Goal: Information Seeking & Learning: Check status

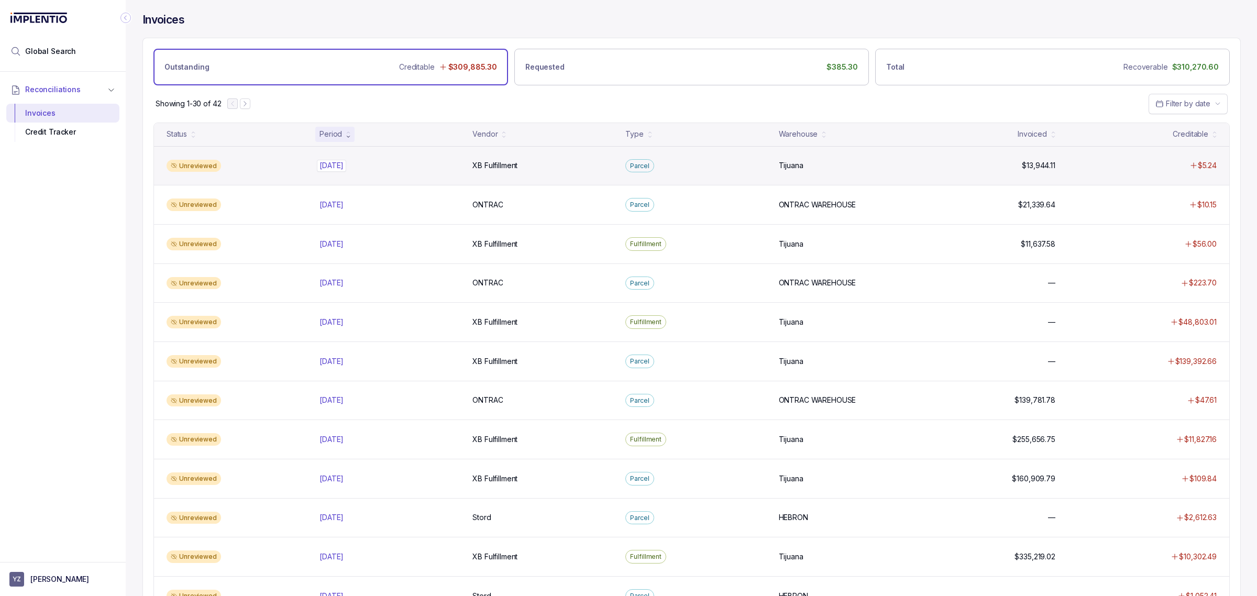
click at [332, 170] on p "[DATE]" at bounding box center [331, 166] width 29 height 12
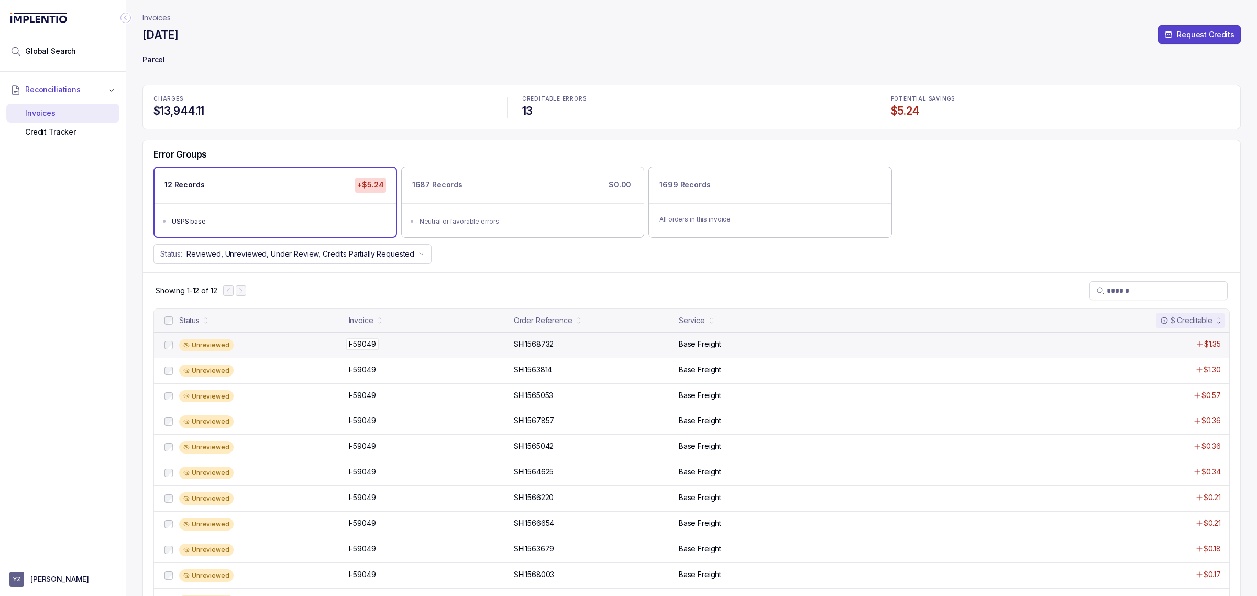
click at [361, 346] on p "I-59049" at bounding box center [362, 344] width 32 height 12
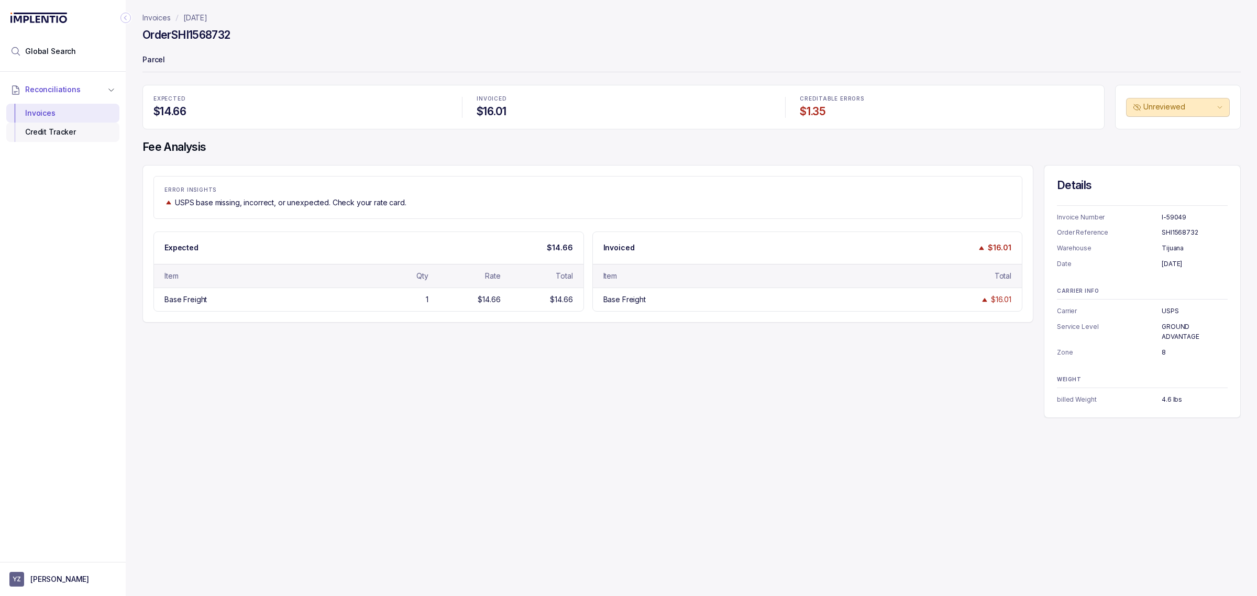
click at [55, 134] on div "Credit Tracker" at bounding box center [63, 132] width 96 height 19
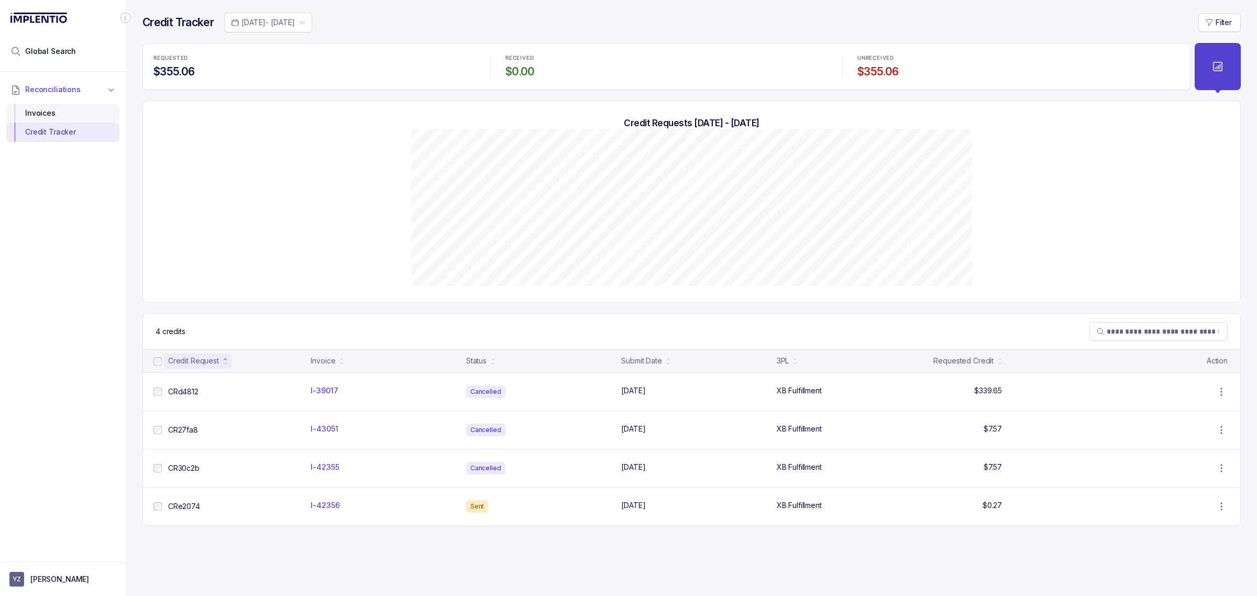
click at [74, 120] on div "Invoices" at bounding box center [63, 113] width 96 height 19
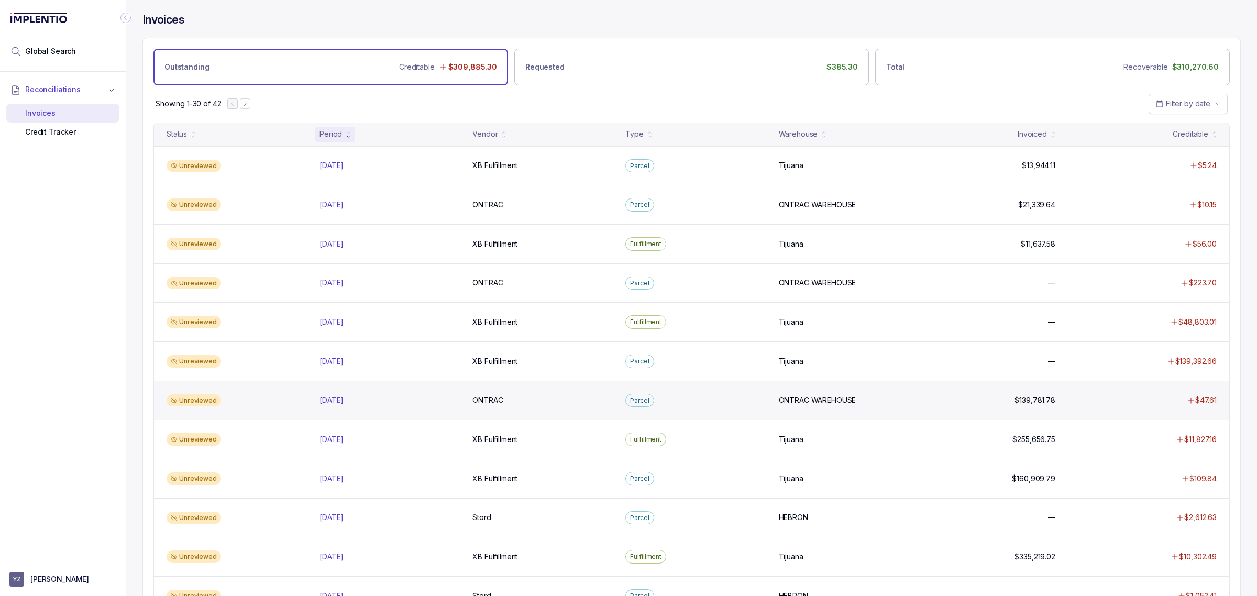
click at [401, 383] on div "Unreviewed [DATE] [DATE] ONTRAC ONTRAC Parcel ONTRAC WAREHOUSE ONTRAC WAREHOUSE…" at bounding box center [691, 400] width 1075 height 39
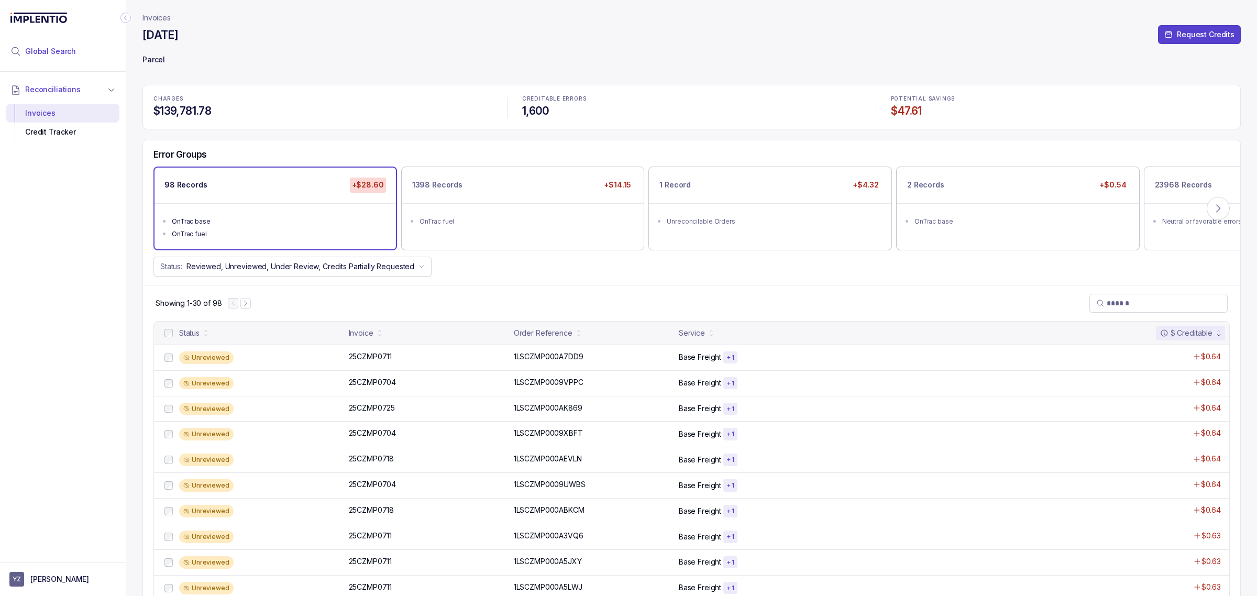
click at [69, 51] on span "Global Search" at bounding box center [50, 51] width 51 height 10
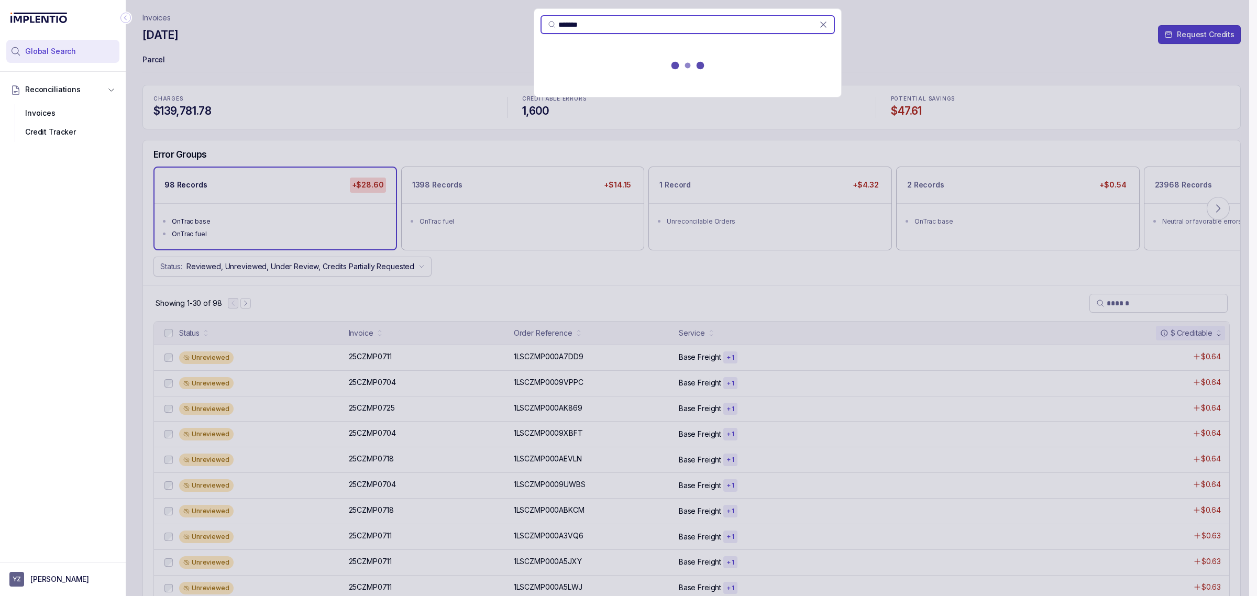
type input "*******"
click at [1034, 86] on div "*******" at bounding box center [688, 298] width 1124 height 596
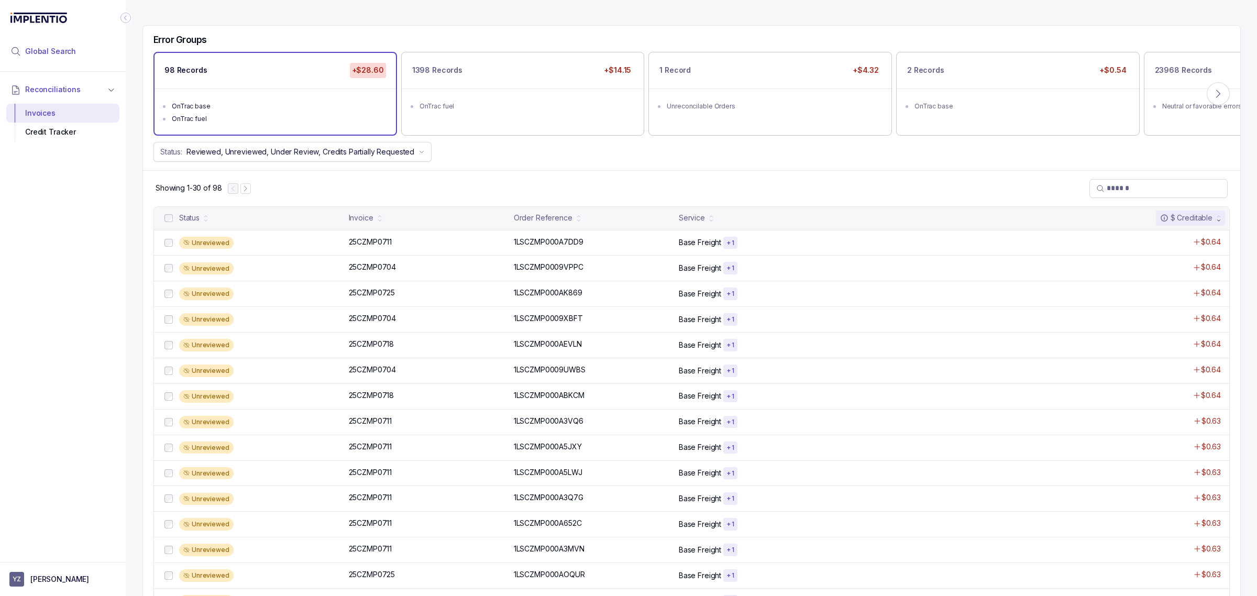
click at [79, 47] on li "Global Search" at bounding box center [62, 51] width 113 height 23
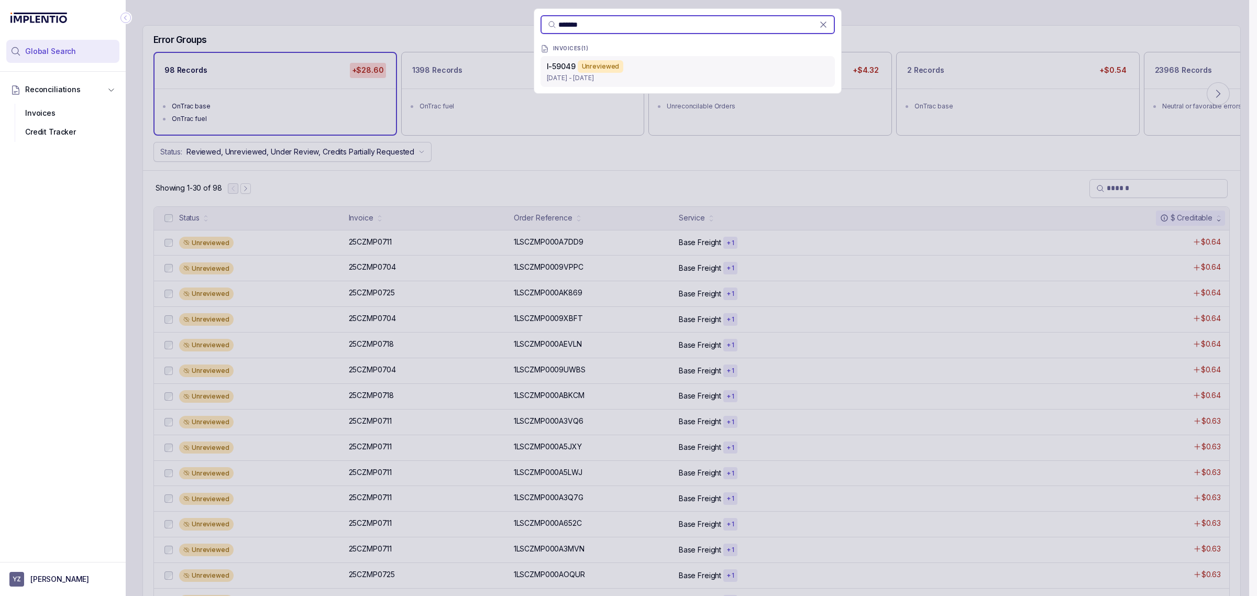
type input "*******"
click at [744, 71] on div "I-59049 Unreviewed" at bounding box center [688, 66] width 282 height 13
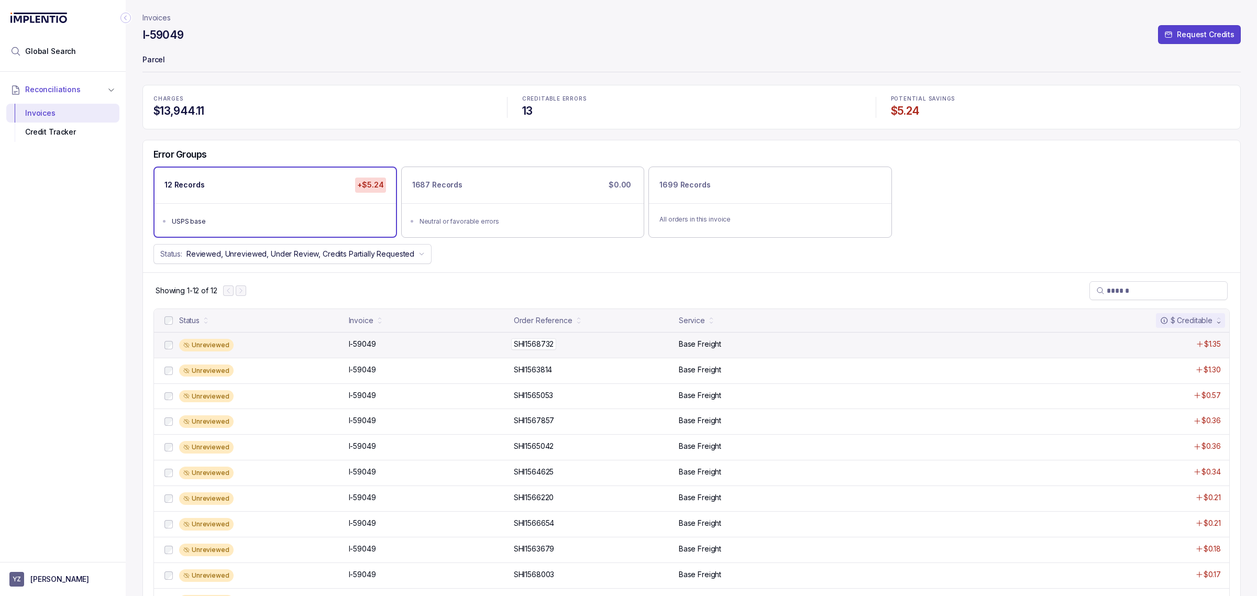
click at [541, 345] on p "SHI1568732" at bounding box center [534, 344] width 46 height 12
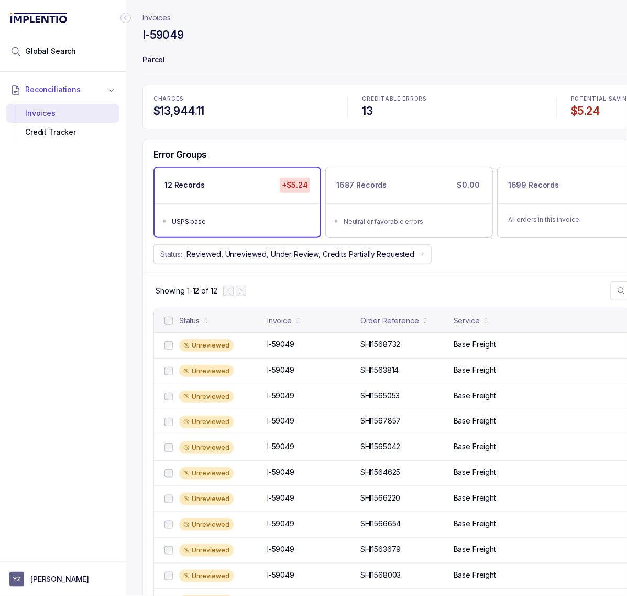
drag, startPoint x: 408, startPoint y: 38, endPoint x: 407, endPoint y: 32, distance: 5.8
click at [408, 37] on div "I-59049 Request Credits" at bounding box center [451, 36] width 619 height 19
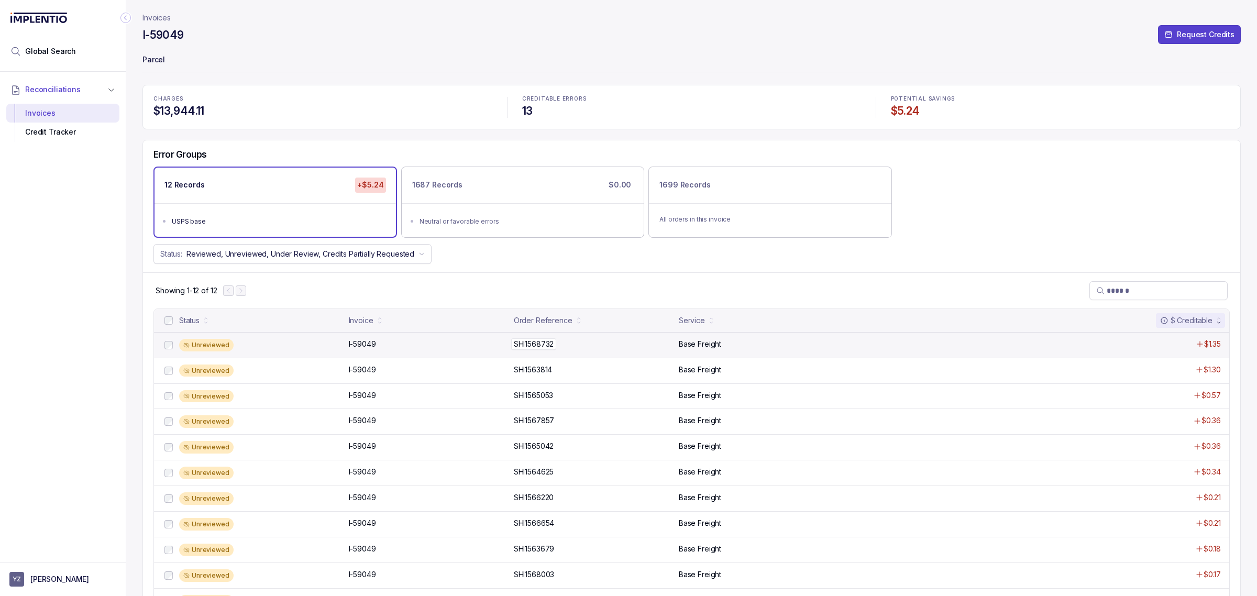
click at [537, 345] on p "SHI1568732" at bounding box center [534, 344] width 46 height 12
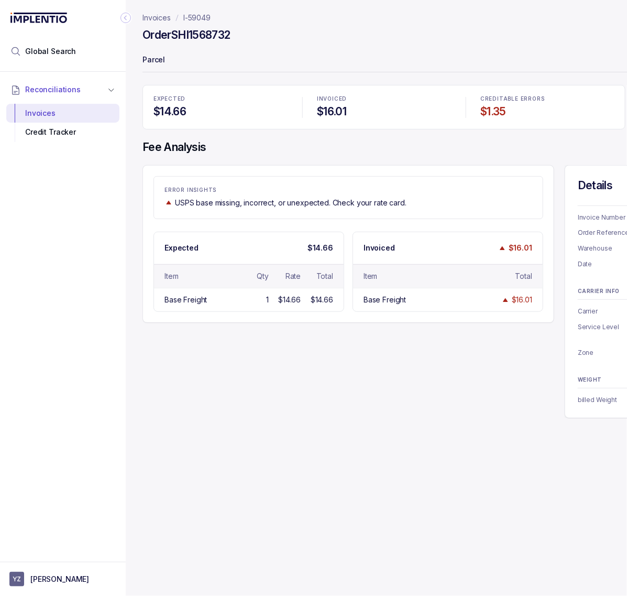
click at [128, 19] on icon "Collapse Icon" at bounding box center [125, 18] width 10 height 10
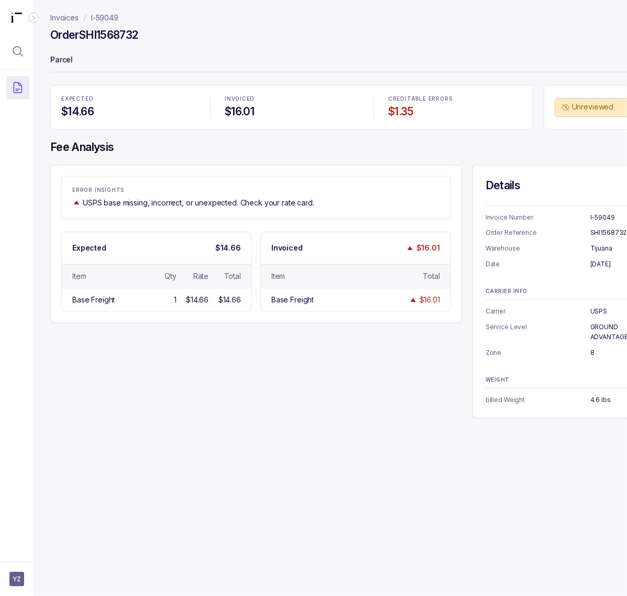
click at [602, 218] on p "I-59049" at bounding box center [623, 217] width 66 height 10
copy p "I-59049"
click at [596, 228] on p "SHI1568732" at bounding box center [623, 232] width 66 height 10
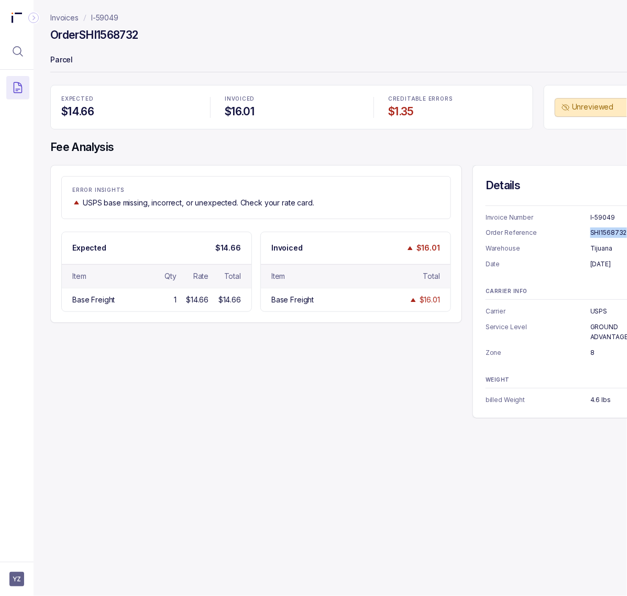
click at [596, 228] on p "SHI1568732" at bounding box center [623, 232] width 66 height 10
copy p "SHI1568732"
click at [614, 266] on p "[DATE]" at bounding box center [623, 264] width 66 height 10
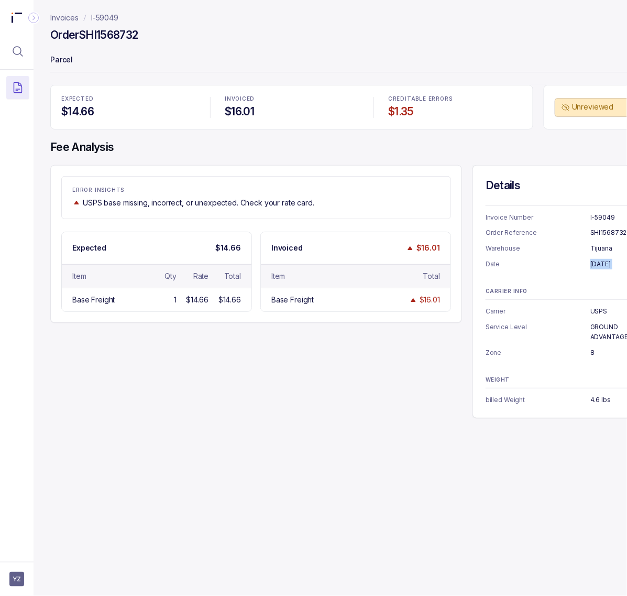
click at [614, 266] on p "[DATE]" at bounding box center [623, 264] width 66 height 10
copy p "[DATE]"
click at [600, 247] on p "Tijuana" at bounding box center [623, 248] width 66 height 10
copy p "Tijuana"
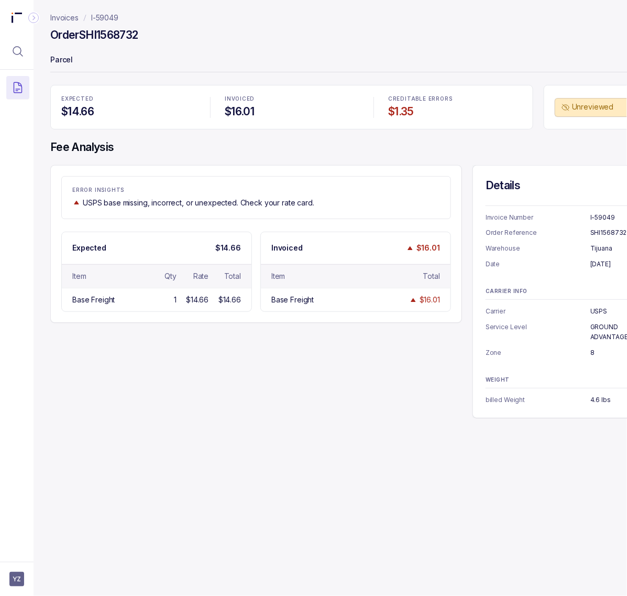
click at [600, 311] on p "USPS" at bounding box center [623, 311] width 66 height 10
copy p "USPS"
click at [598, 322] on p "GROUND ADVANTAGE" at bounding box center [623, 332] width 66 height 20
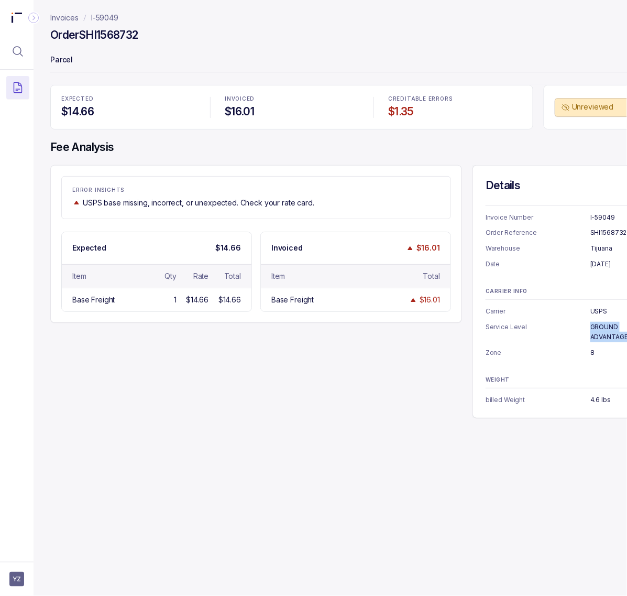
click at [598, 322] on p "GROUND ADVANTAGE" at bounding box center [623, 332] width 66 height 20
copy p "GROUND ADVANTAGE"
click at [596, 396] on p "4.6 lbs" at bounding box center [623, 399] width 66 height 10
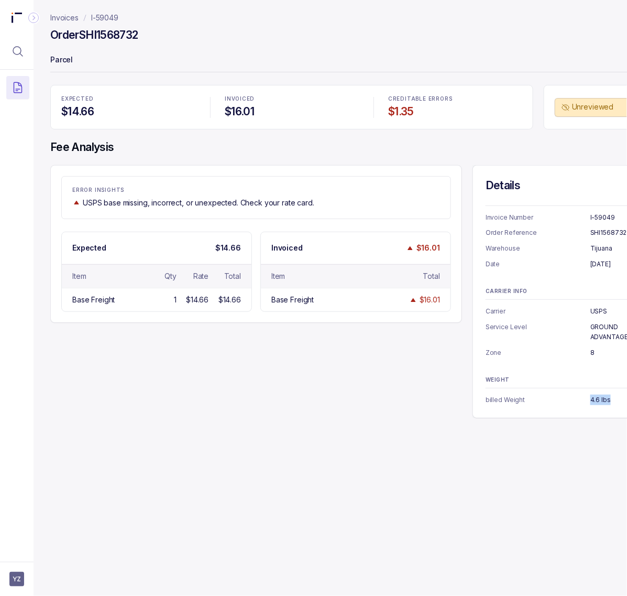
copy p "4.6 lbs"
click at [440, 443] on div "Invoices I-59049 Order SHI1568732 Parcel EXPECTED $14.66 INVOICED $16.01 CREDIT…" at bounding box center [356, 298] width 644 height 596
click at [113, 21] on p "I-59049" at bounding box center [104, 18] width 27 height 10
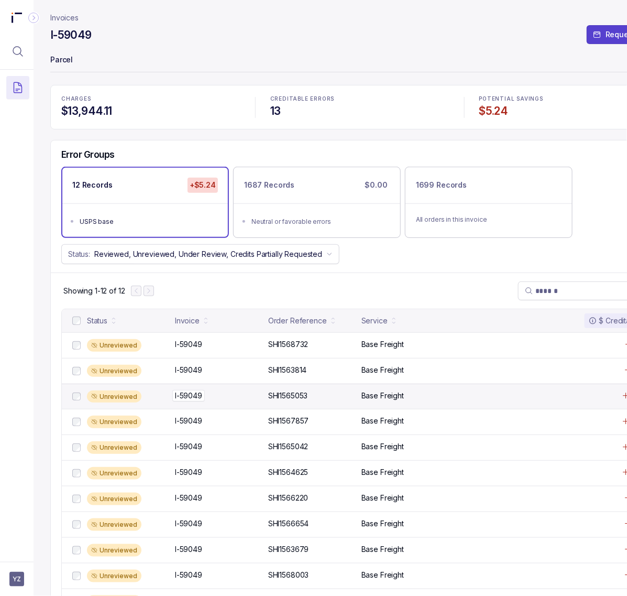
click at [193, 401] on p "I-59049" at bounding box center [188, 396] width 32 height 12
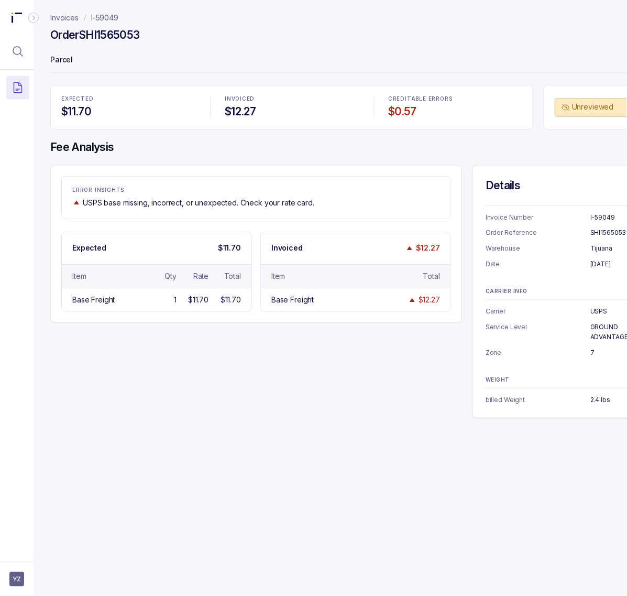
click at [130, 37] on h4 "Order SHI1565053" at bounding box center [95, 35] width 90 height 15
copy h4 "SHI1565053"
click at [605, 263] on p "[DATE]" at bounding box center [623, 264] width 66 height 10
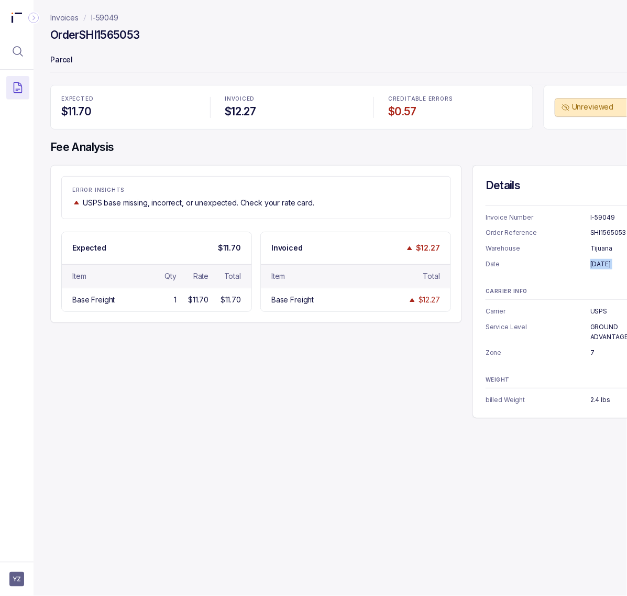
click at [605, 263] on p "[DATE]" at bounding box center [623, 264] width 66 height 10
copy p "[DATE]"
click at [106, 22] on p "I-59049" at bounding box center [104, 18] width 27 height 10
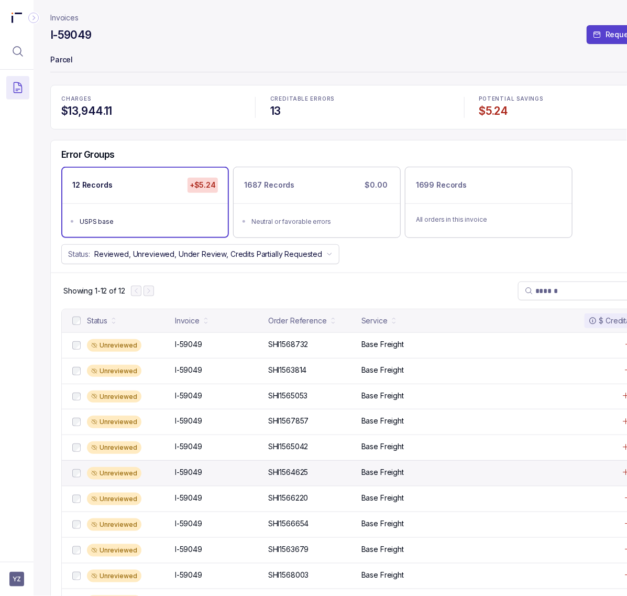
click at [202, 480] on div "Unreviewed I-59049 I-59049 SHI1564625 SHI1564625 Base Freight $0.34" at bounding box center [360, 473] width 596 height 26
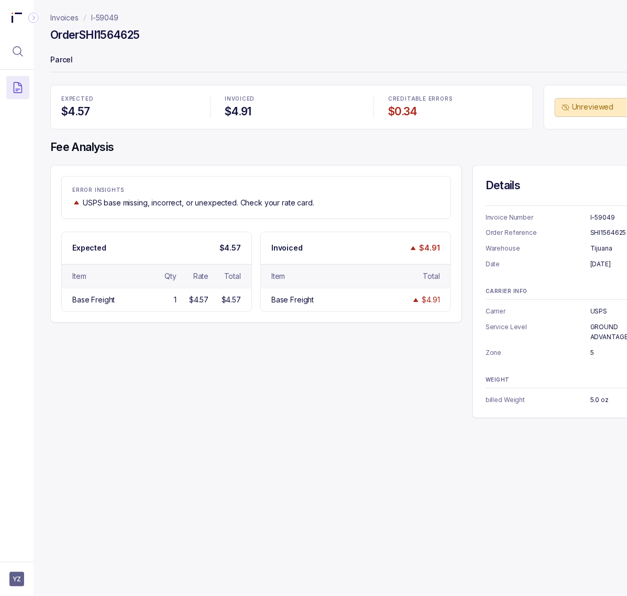
click at [108, 37] on h4 "Order SHI1564625" at bounding box center [95, 35] width 90 height 15
copy h4 "SHI1564625"
click at [604, 263] on p "[DATE]" at bounding box center [623, 264] width 66 height 10
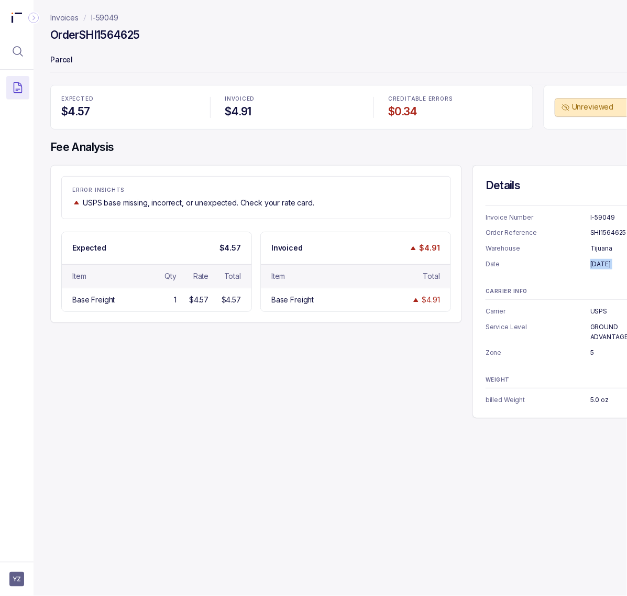
click at [604, 263] on p "[DATE]" at bounding box center [623, 264] width 66 height 10
click at [596, 400] on p "5.0 oz" at bounding box center [623, 399] width 66 height 10
click at [106, 21] on p "I-59049" at bounding box center [104, 18] width 27 height 10
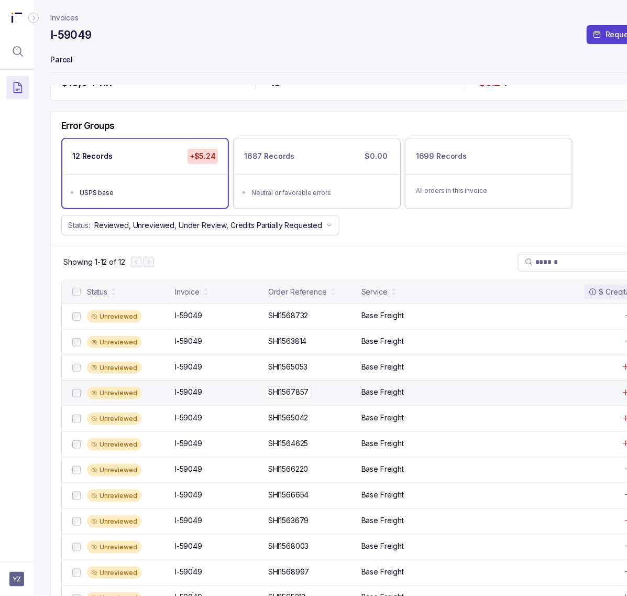
scroll to position [68, 0]
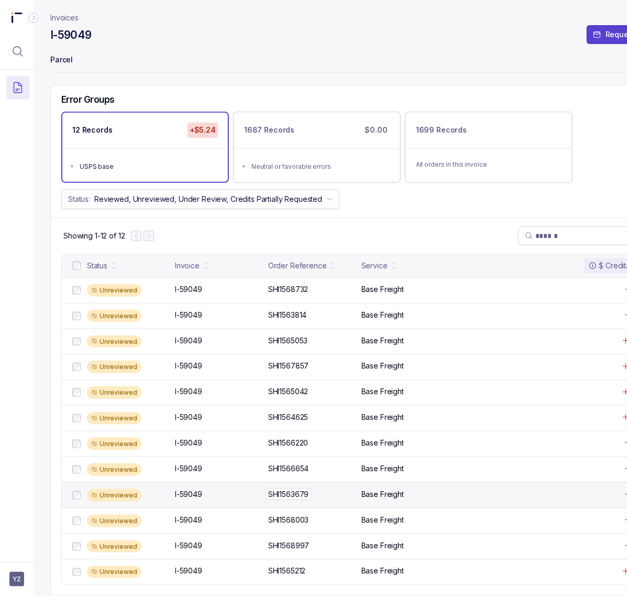
click at [288, 488] on p "SHI1563679" at bounding box center [289, 494] width 46 height 12
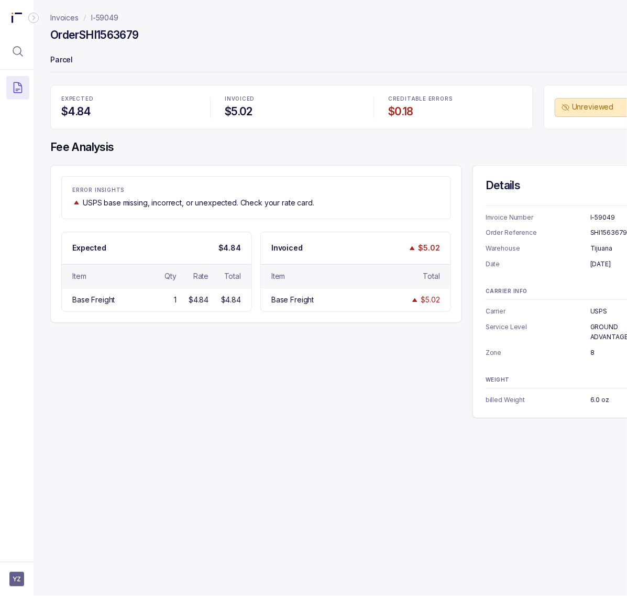
click at [124, 36] on h4 "Order SHI1563679" at bounding box center [94, 35] width 89 height 15
click at [601, 266] on p "[DATE]" at bounding box center [623, 264] width 66 height 10
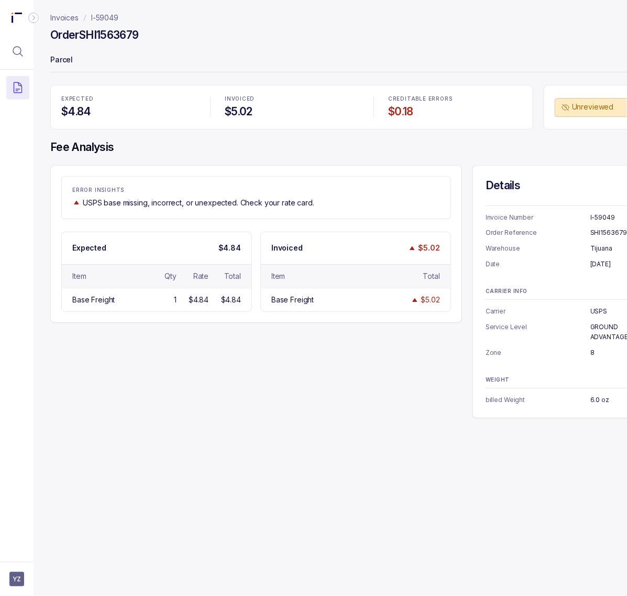
click at [601, 266] on p "[DATE]" at bounding box center [623, 264] width 66 height 10
click at [611, 266] on p "[DATE]" at bounding box center [623, 264] width 66 height 10
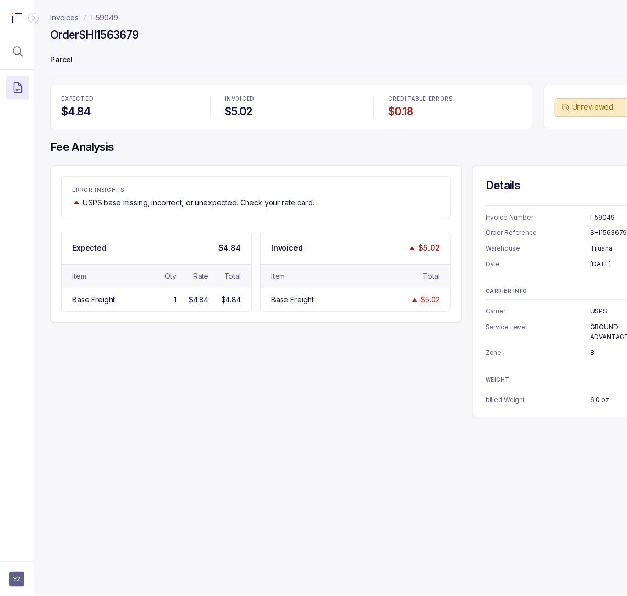
click at [605, 250] on p "Tijuana" at bounding box center [623, 248] width 66 height 10
click at [592, 352] on p "8" at bounding box center [623, 352] width 66 height 10
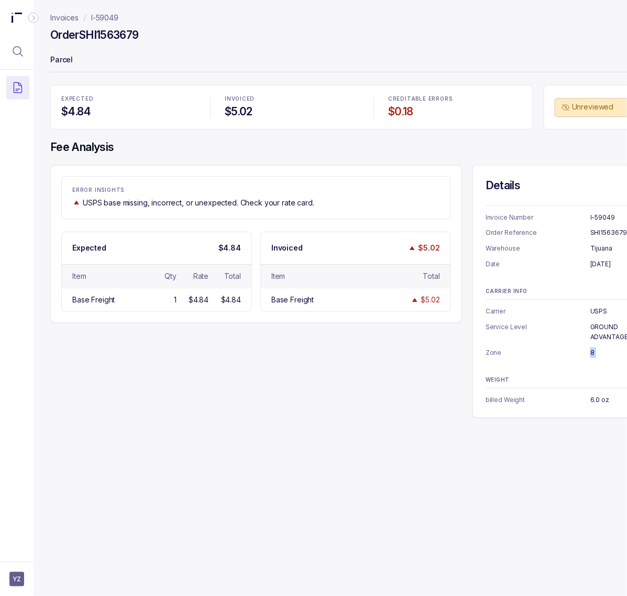
click at [596, 397] on p "6.0 oz" at bounding box center [623, 399] width 66 height 10
click at [102, 17] on p "I-59049" at bounding box center [104, 18] width 27 height 10
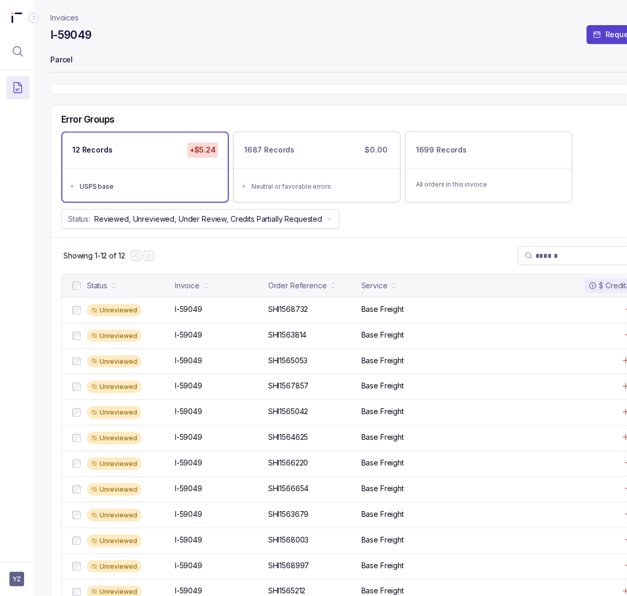
scroll to position [68, 0]
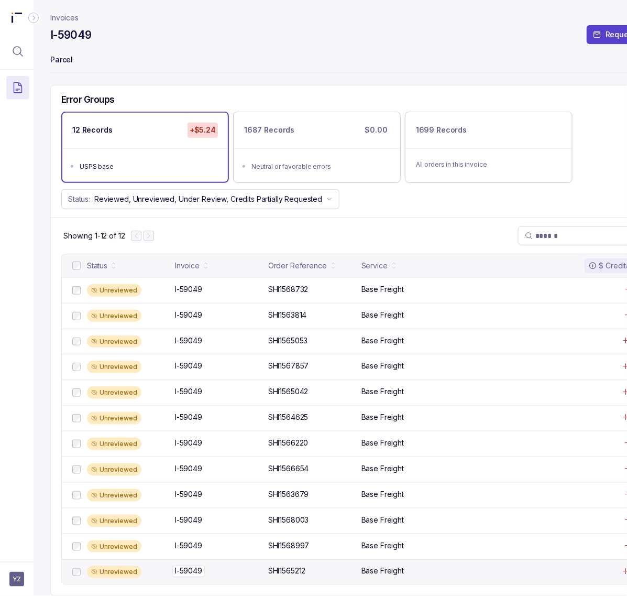
click at [180, 565] on p "I-59049" at bounding box center [188, 571] width 32 height 12
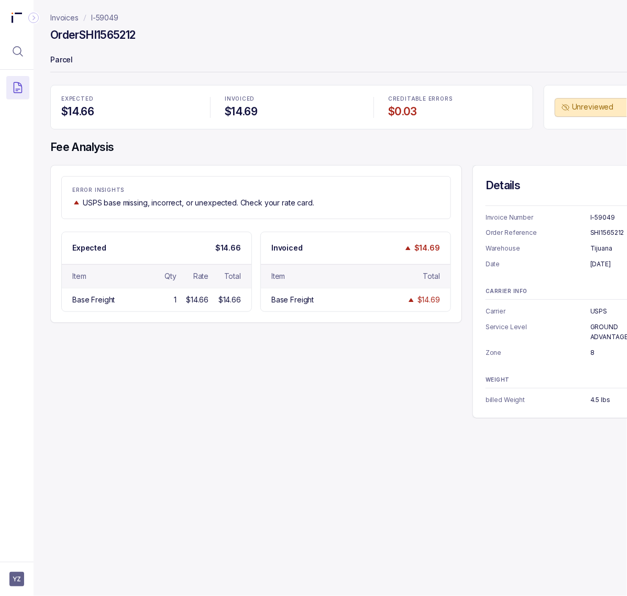
click at [105, 38] on h4 "Order SHI1565212" at bounding box center [92, 35] width 85 height 15
click at [601, 261] on p "[DATE]" at bounding box center [623, 264] width 66 height 10
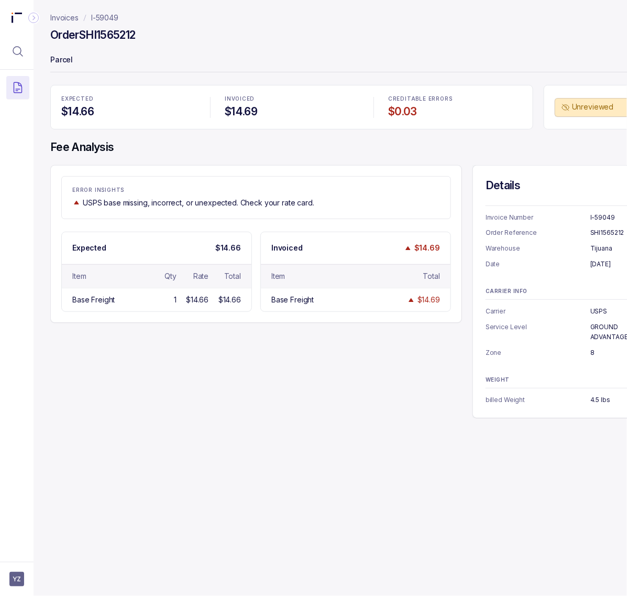
click at [599, 402] on p "4.5 lbs" at bounding box center [623, 399] width 66 height 10
click at [96, 17] on p "I-59049" at bounding box center [104, 18] width 27 height 10
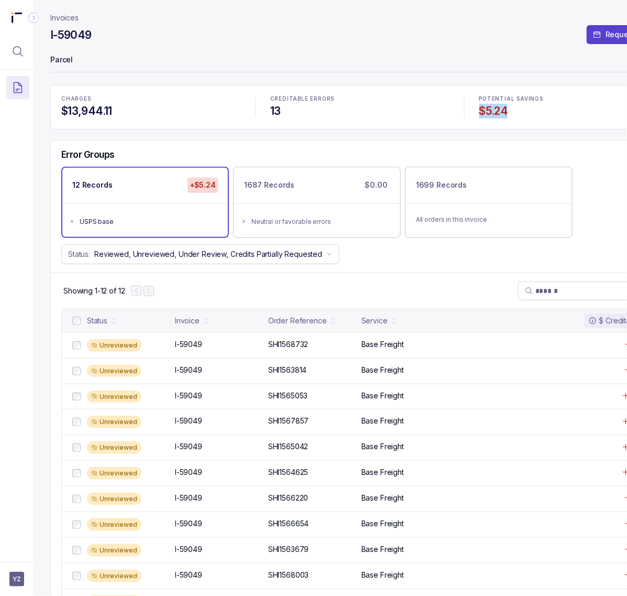
drag, startPoint x: 474, startPoint y: 114, endPoint x: 528, endPoint y: 113, distance: 54.0
click at [528, 113] on div "POTENTIAL SAVINGS $5.24" at bounding box center [569, 107] width 192 height 35
click at [15, 586] on span "YZ" at bounding box center [16, 579] width 15 height 15
click at [29, 559] on p "Logout" at bounding box center [69, 556] width 87 height 10
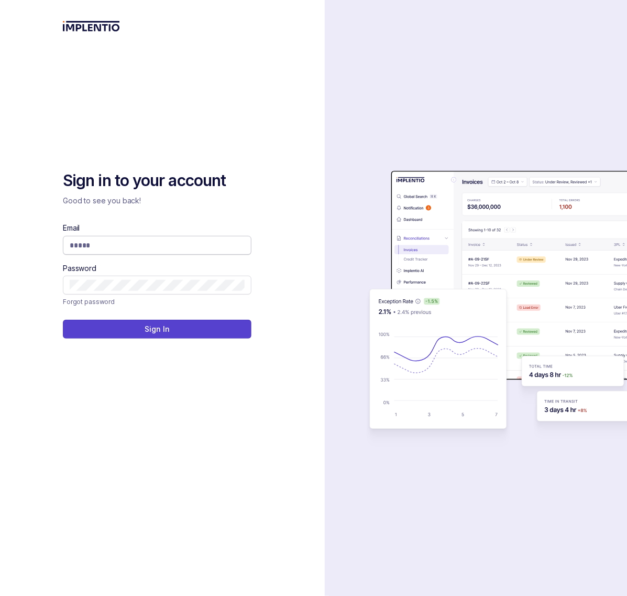
click at [122, 247] on input "Email" at bounding box center [157, 245] width 175 height 10
click at [283, 308] on div "Sign in to your account Good to see you back! Email Password Forgot password Si…" at bounding box center [162, 298] width 325 height 596
click at [524, 78] on div "auth background image" at bounding box center [540, 298] width 430 height 596
type input "**********"
click at [200, 245] on input "**********" at bounding box center [157, 245] width 175 height 10
